Goal: Find specific page/section: Find specific page/section

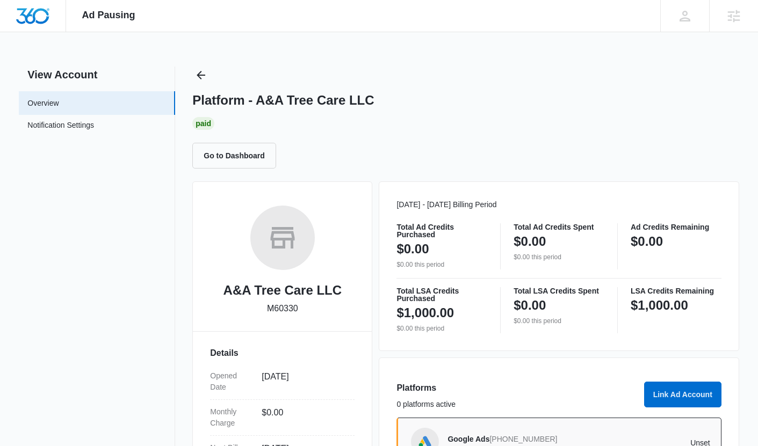
click at [560, 56] on div "Ad Pausing Apps Reputation Forms CRM Email Social Payments POS Content Ads Inte…" at bounding box center [379, 223] width 758 height 446
click at [202, 71] on icon "Back" at bounding box center [200, 75] width 13 height 13
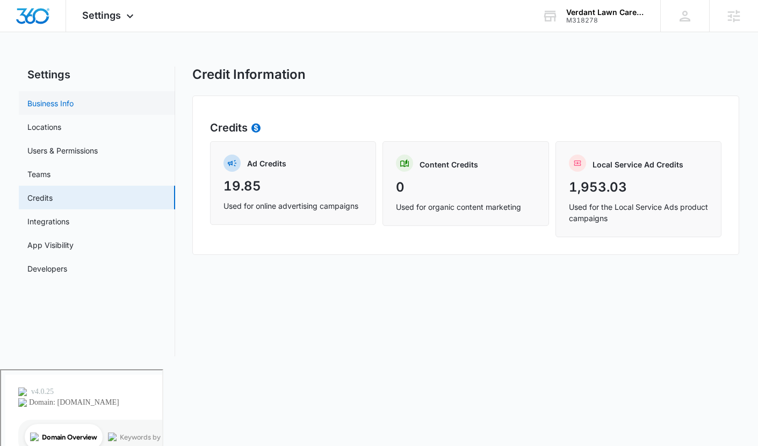
click at [74, 109] on link "Business Info" at bounding box center [50, 103] width 46 height 11
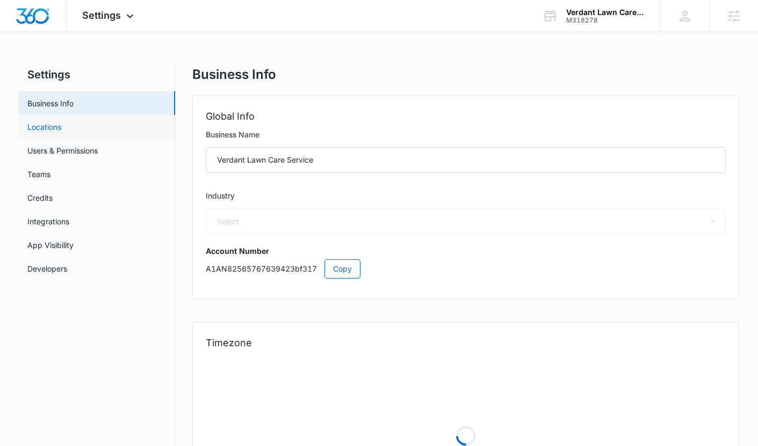
select select "41"
click at [61, 130] on link "Locations" at bounding box center [44, 126] width 34 height 11
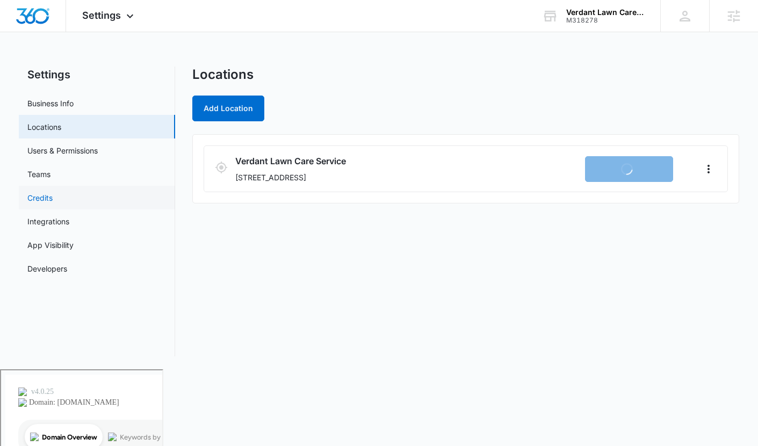
click at [53, 202] on link "Credits" at bounding box center [39, 197] width 25 height 11
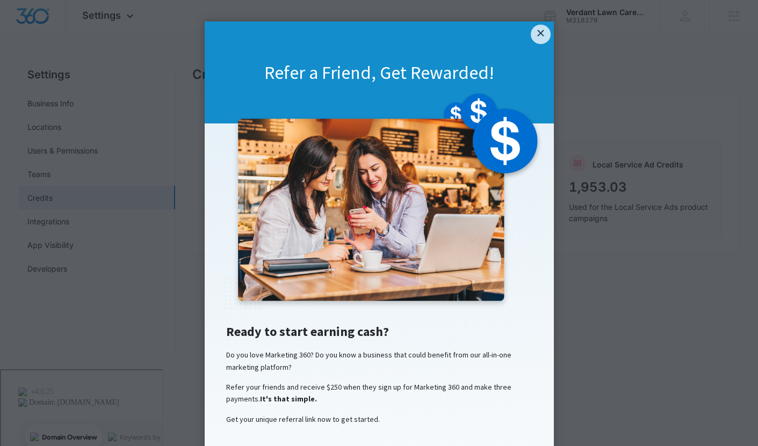
click at [538, 47] on div "Refer a Friend, Get Rewarded!" at bounding box center [379, 72] width 349 height 102
click at [535, 39] on link "×" at bounding box center [540, 34] width 19 height 19
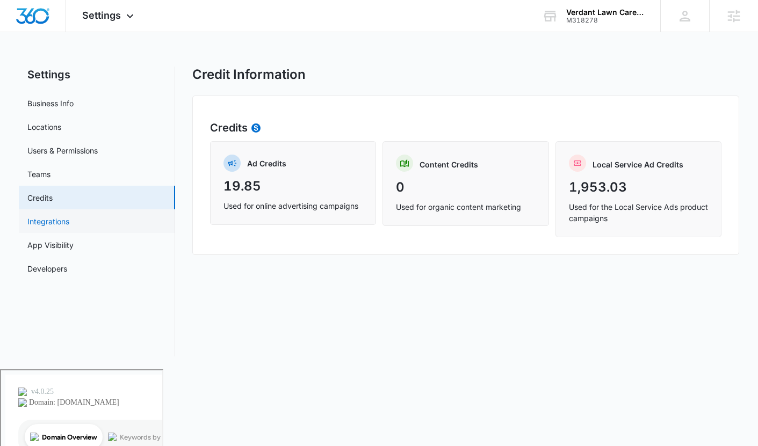
click at [69, 221] on link "Integrations" at bounding box center [48, 221] width 42 height 11
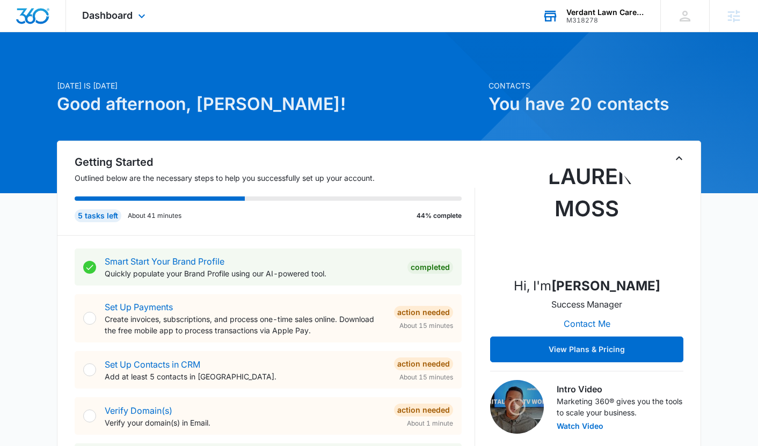
click at [594, 23] on div "M318278" at bounding box center [606, 21] width 78 height 8
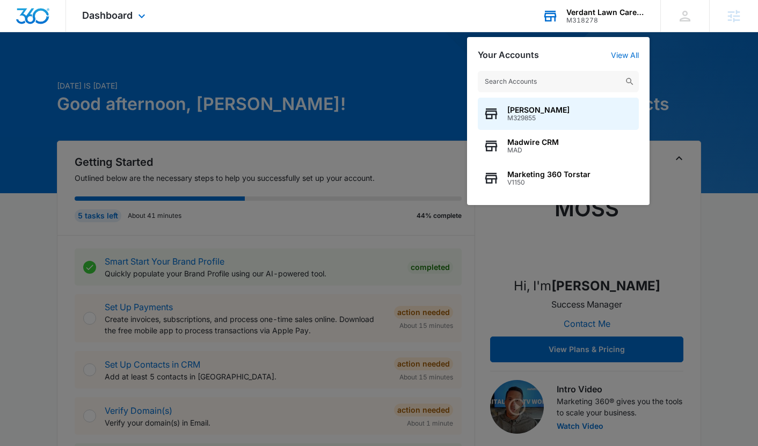
click at [535, 83] on input "text" at bounding box center [558, 81] width 161 height 21
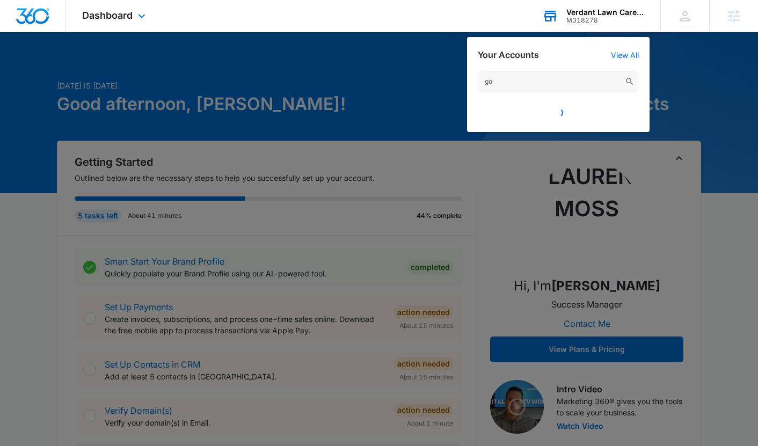
type input "g"
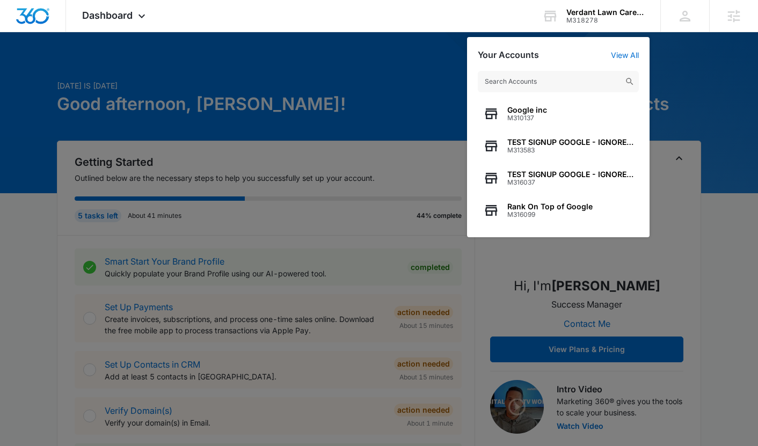
click at [332, 142] on div at bounding box center [379, 223] width 758 height 446
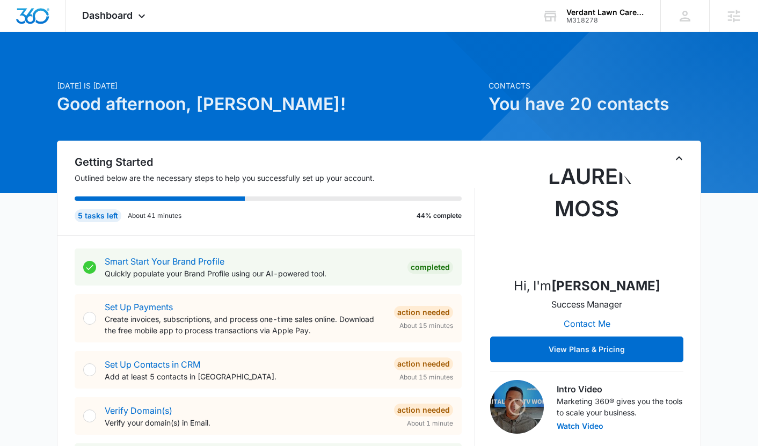
click at [113, 33] on div at bounding box center [379, 112] width 758 height 161
click at [113, 24] on div "Dashboard Apps Reputation Forms CRM Email Social POS Content Ads Intelligence F…" at bounding box center [115, 16] width 98 height 32
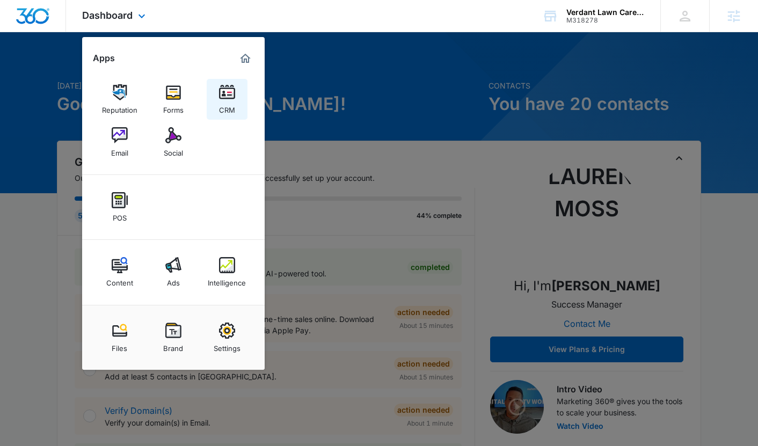
click at [217, 101] on link "CRM" at bounding box center [227, 99] width 41 height 41
